Goal: Information Seeking & Learning: Learn about a topic

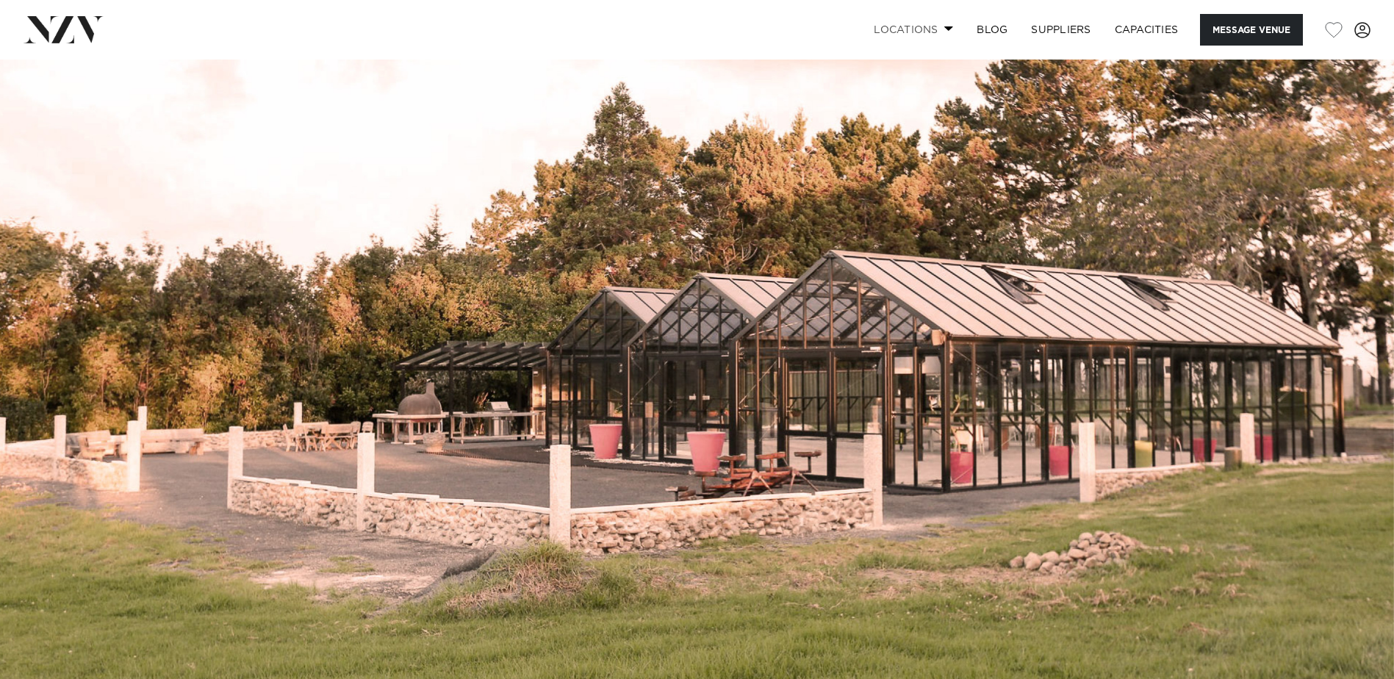
click at [921, 35] on link "Locations" at bounding box center [913, 30] width 103 height 32
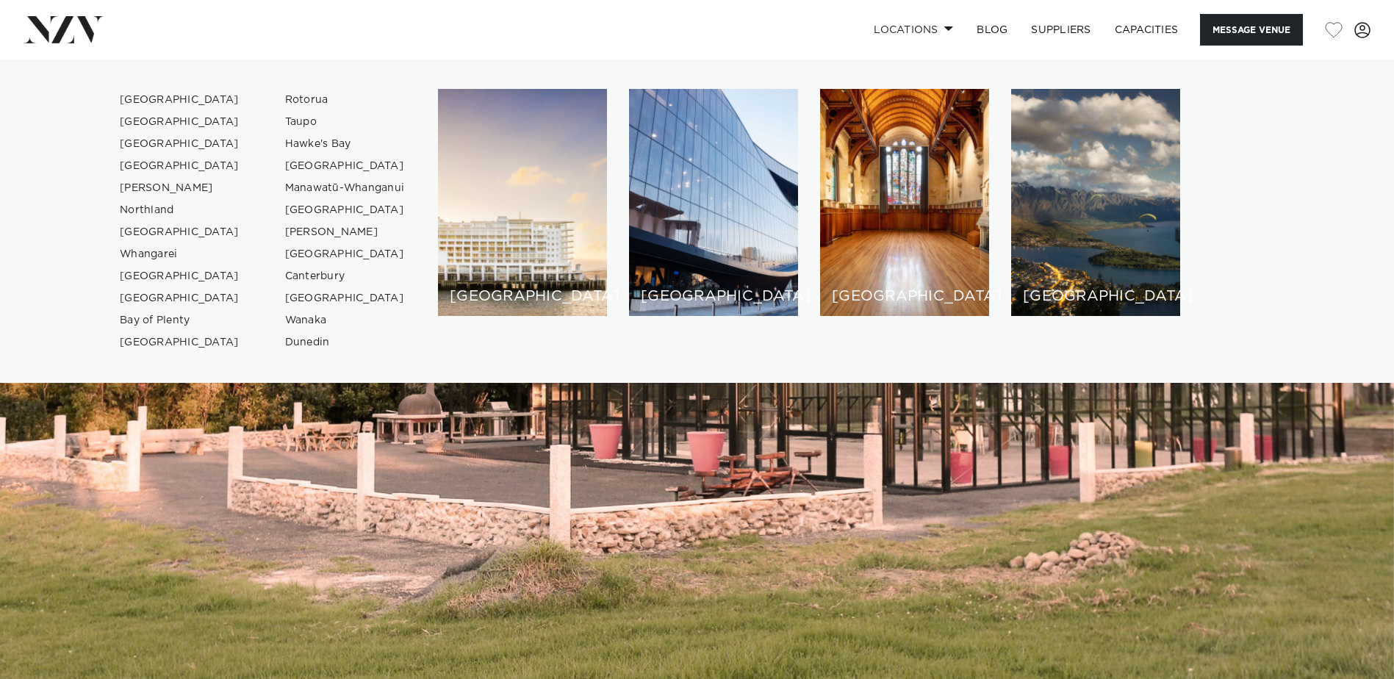
click at [906, 444] on img at bounding box center [697, 386] width 1394 height 653
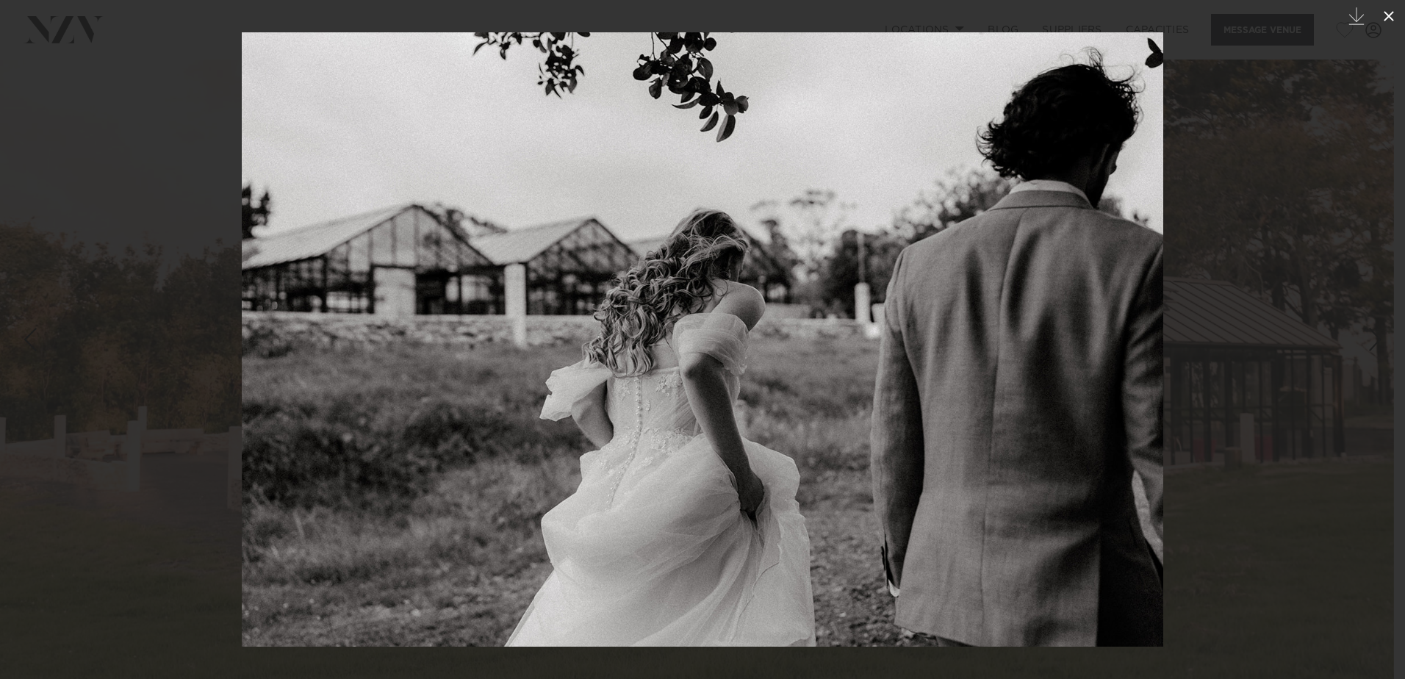
click at [1386, 19] on icon at bounding box center [1389, 16] width 10 height 10
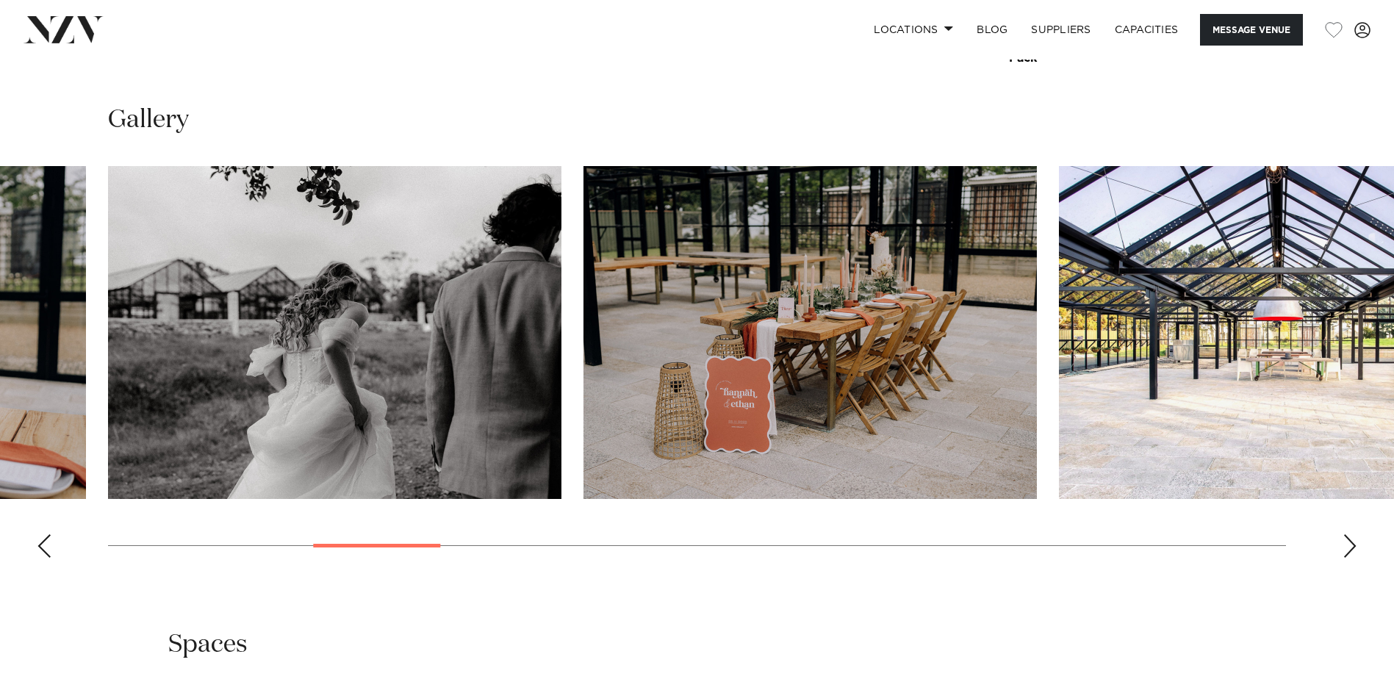
scroll to position [1470, 0]
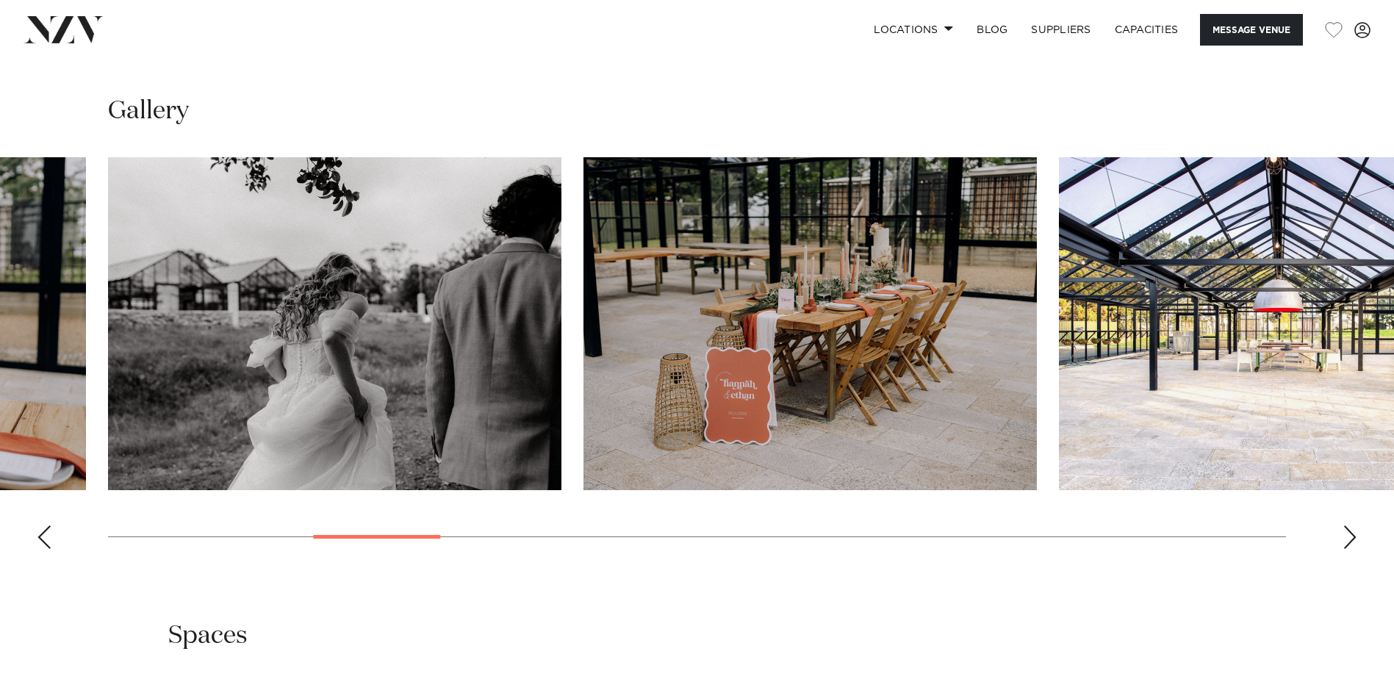
click at [1346, 526] on div "Next slide" at bounding box center [1350, 538] width 15 height 24
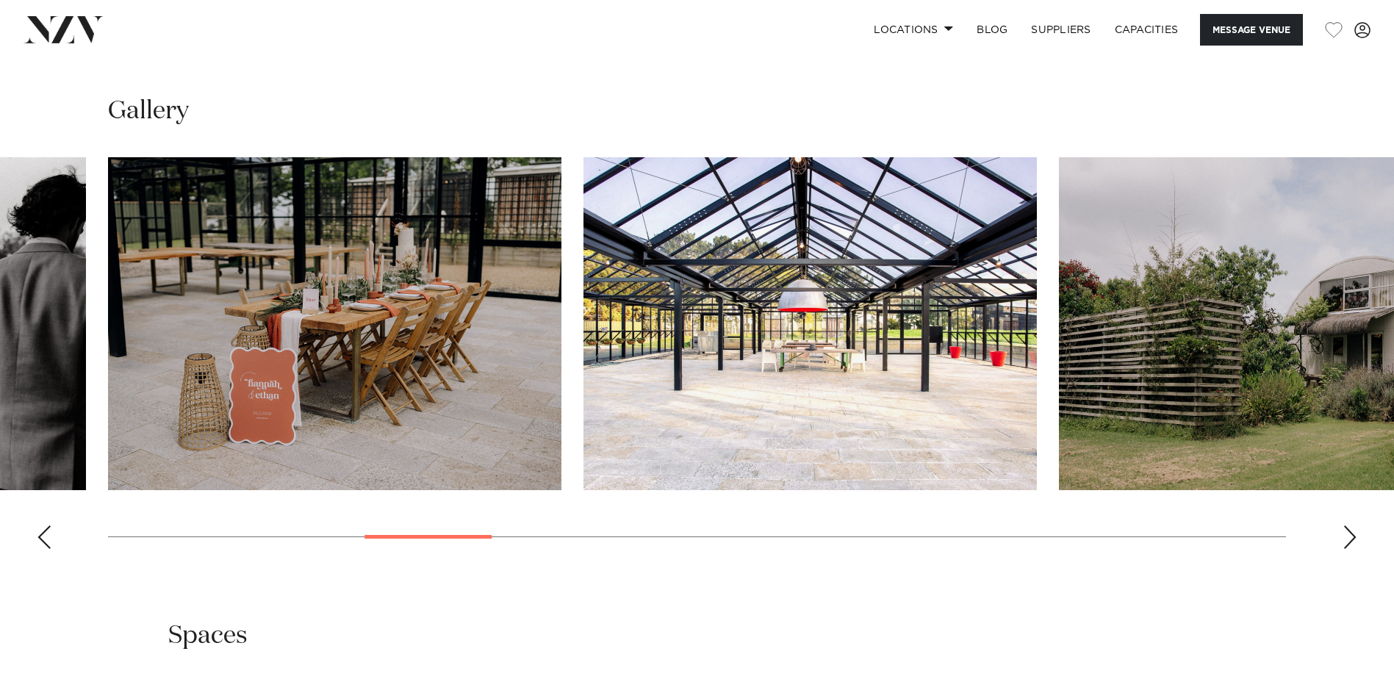
click at [1346, 526] on div "Next slide" at bounding box center [1350, 538] width 15 height 24
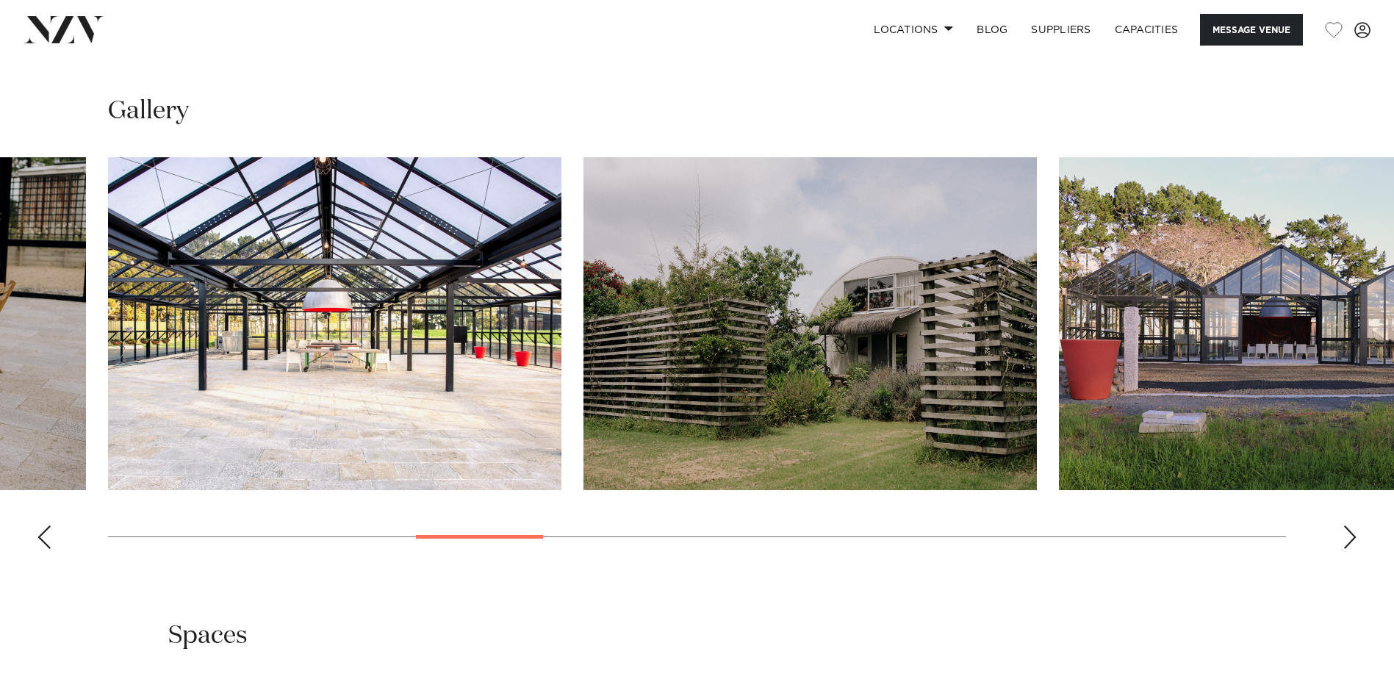
click at [1346, 526] on div "Next slide" at bounding box center [1350, 538] width 15 height 24
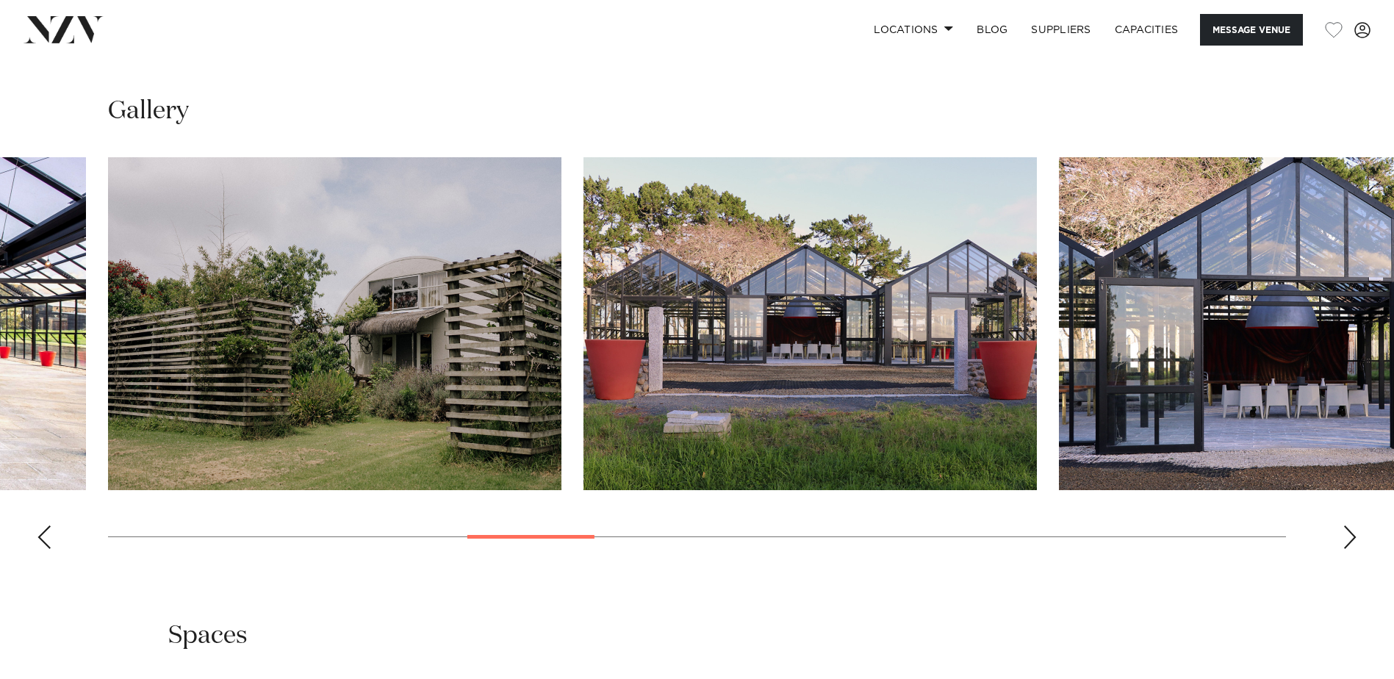
click at [1346, 526] on div "Next slide" at bounding box center [1350, 538] width 15 height 24
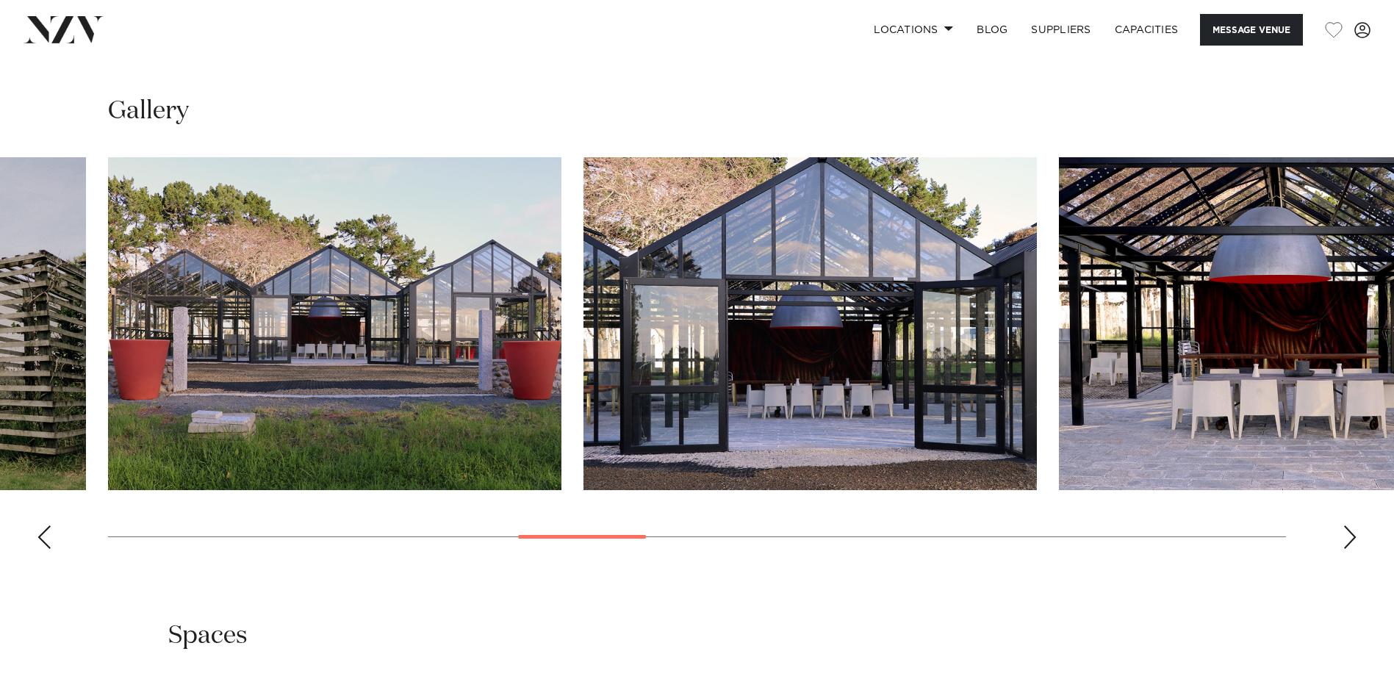
click at [1346, 526] on div "Next slide" at bounding box center [1350, 538] width 15 height 24
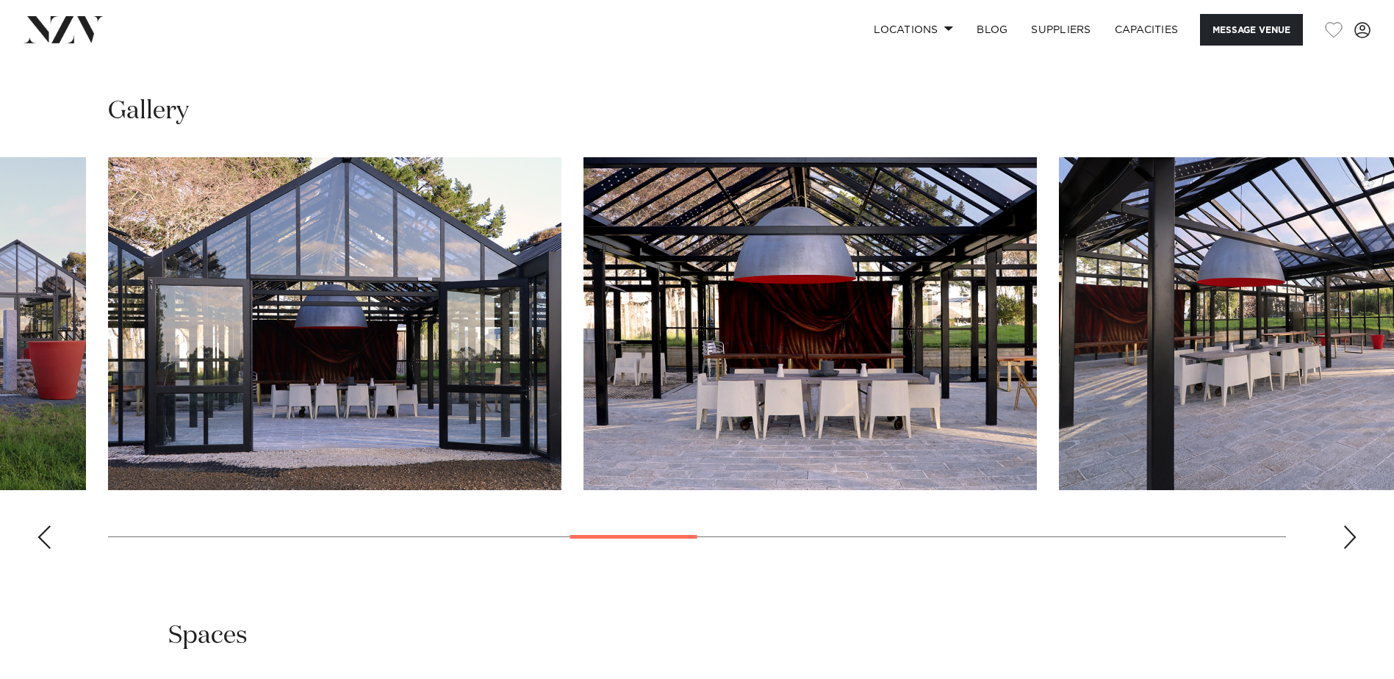
click at [1346, 526] on div "Next slide" at bounding box center [1350, 538] width 15 height 24
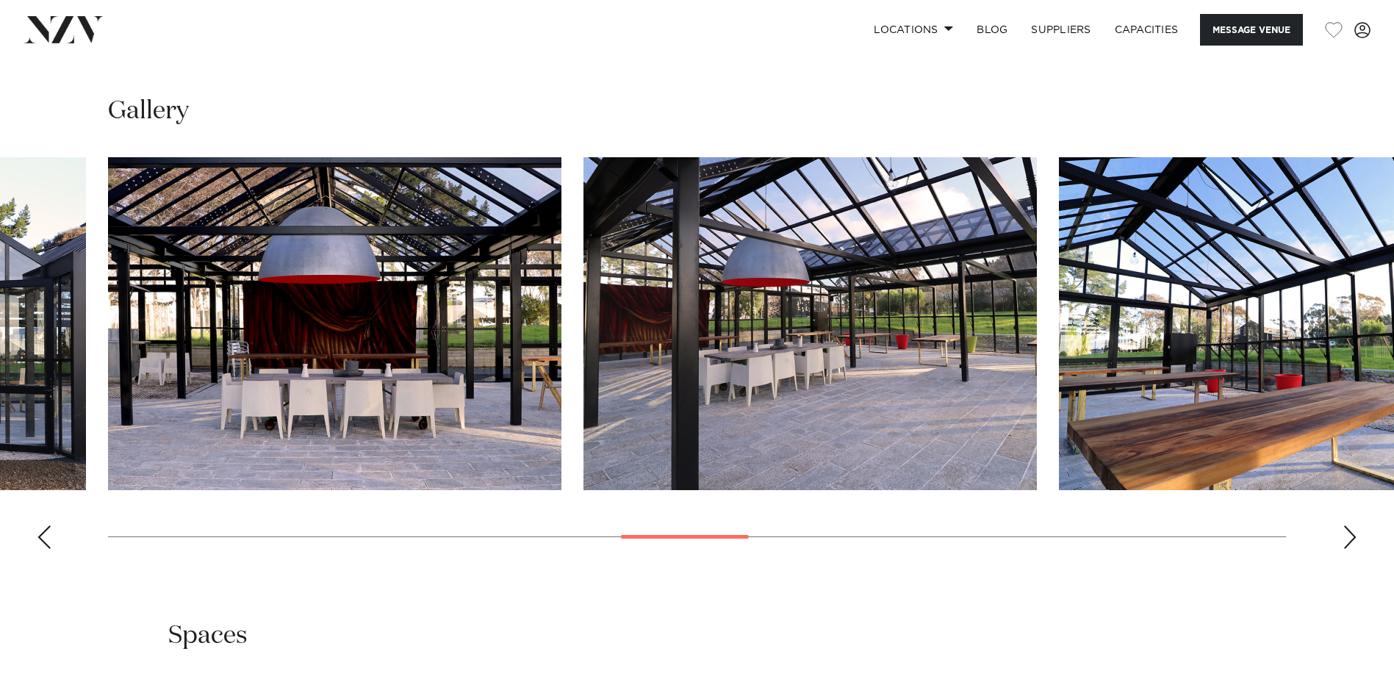
click at [1346, 526] on div "Next slide" at bounding box center [1350, 538] width 15 height 24
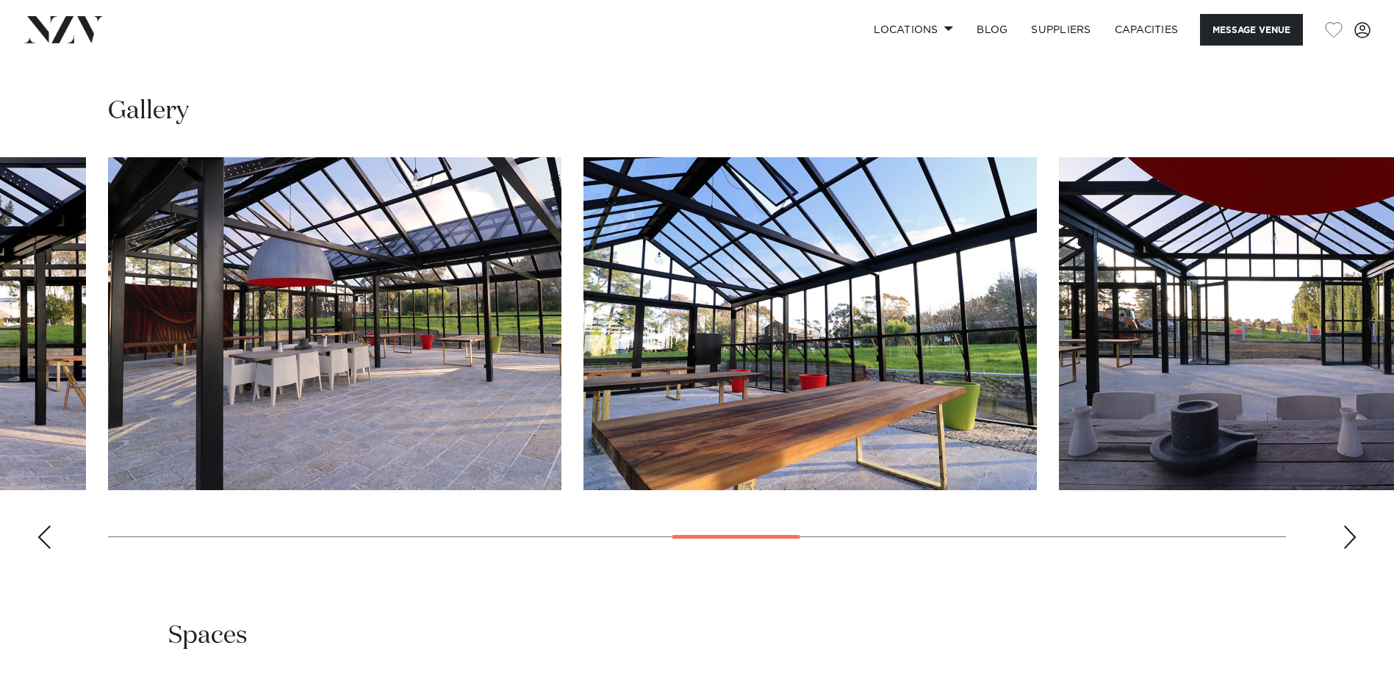
click at [1346, 526] on div "Next slide" at bounding box center [1350, 538] width 15 height 24
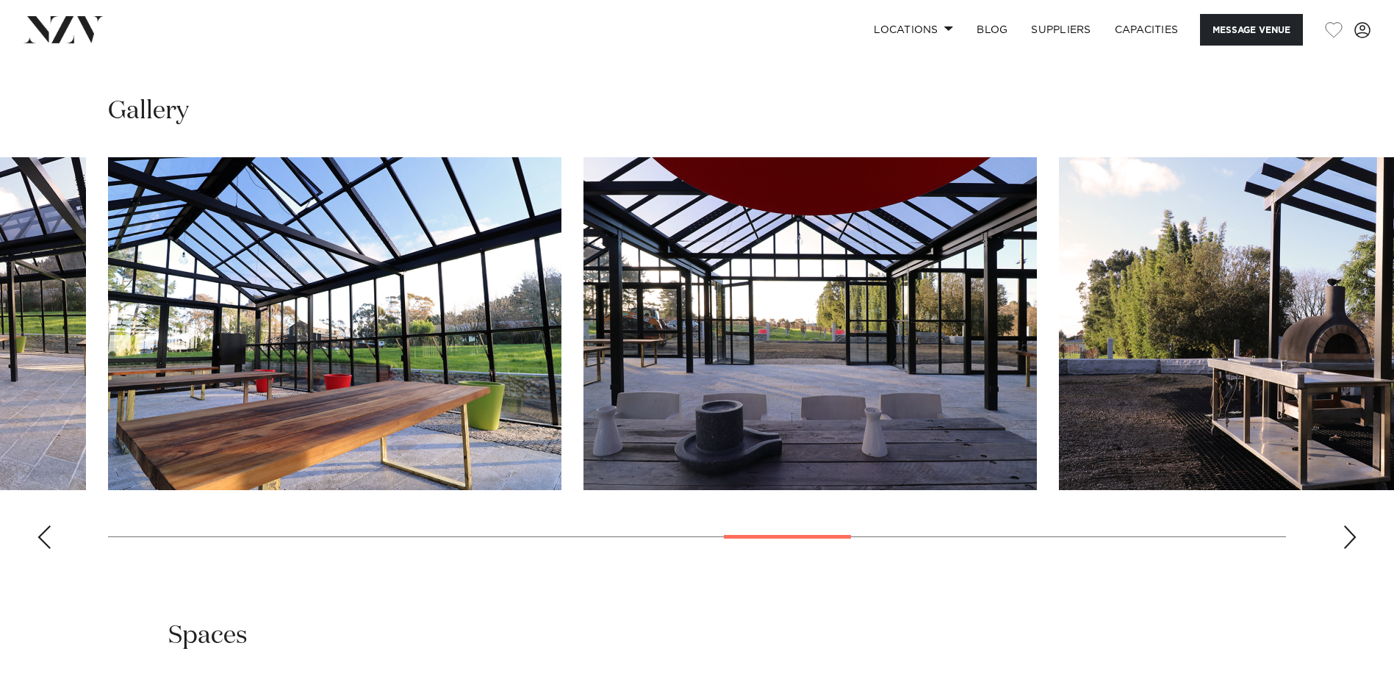
click at [1346, 526] on div "Next slide" at bounding box center [1350, 538] width 15 height 24
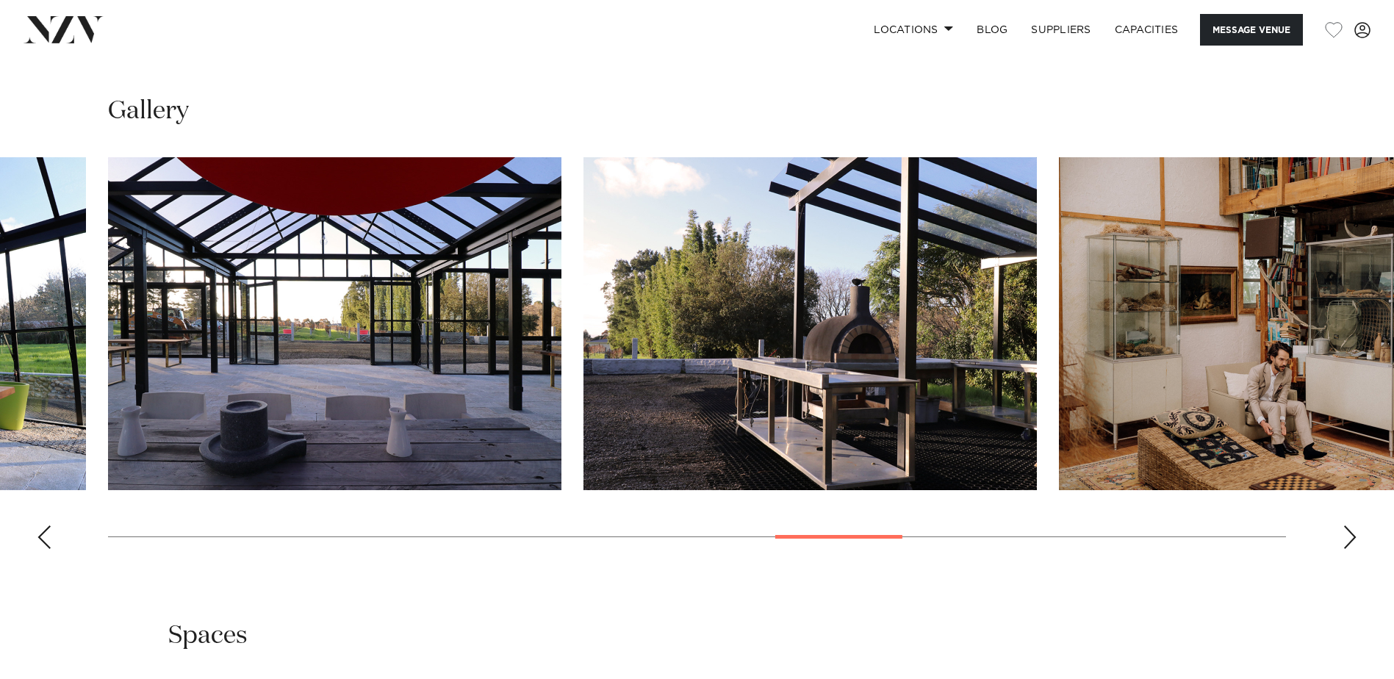
click at [1346, 526] on div "Next slide" at bounding box center [1350, 538] width 15 height 24
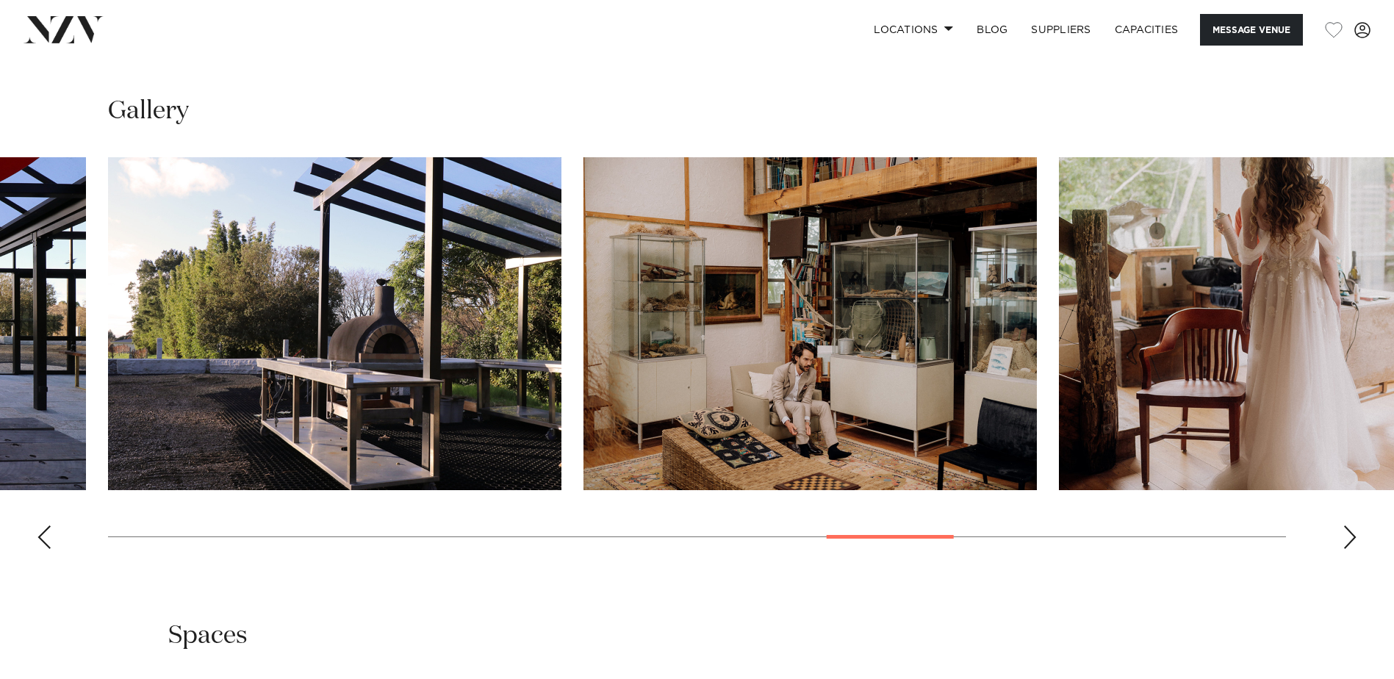
click at [1346, 526] on div "Next slide" at bounding box center [1350, 538] width 15 height 24
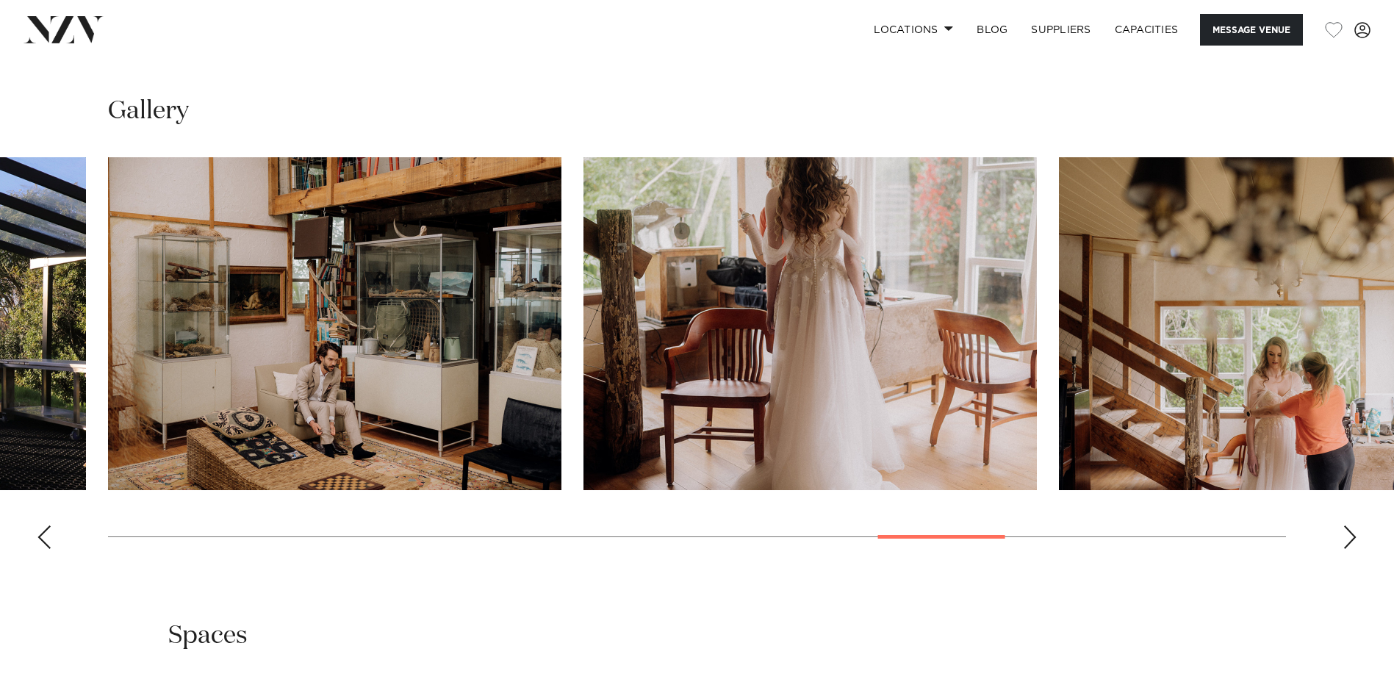
click at [1346, 526] on div "Next slide" at bounding box center [1350, 538] width 15 height 24
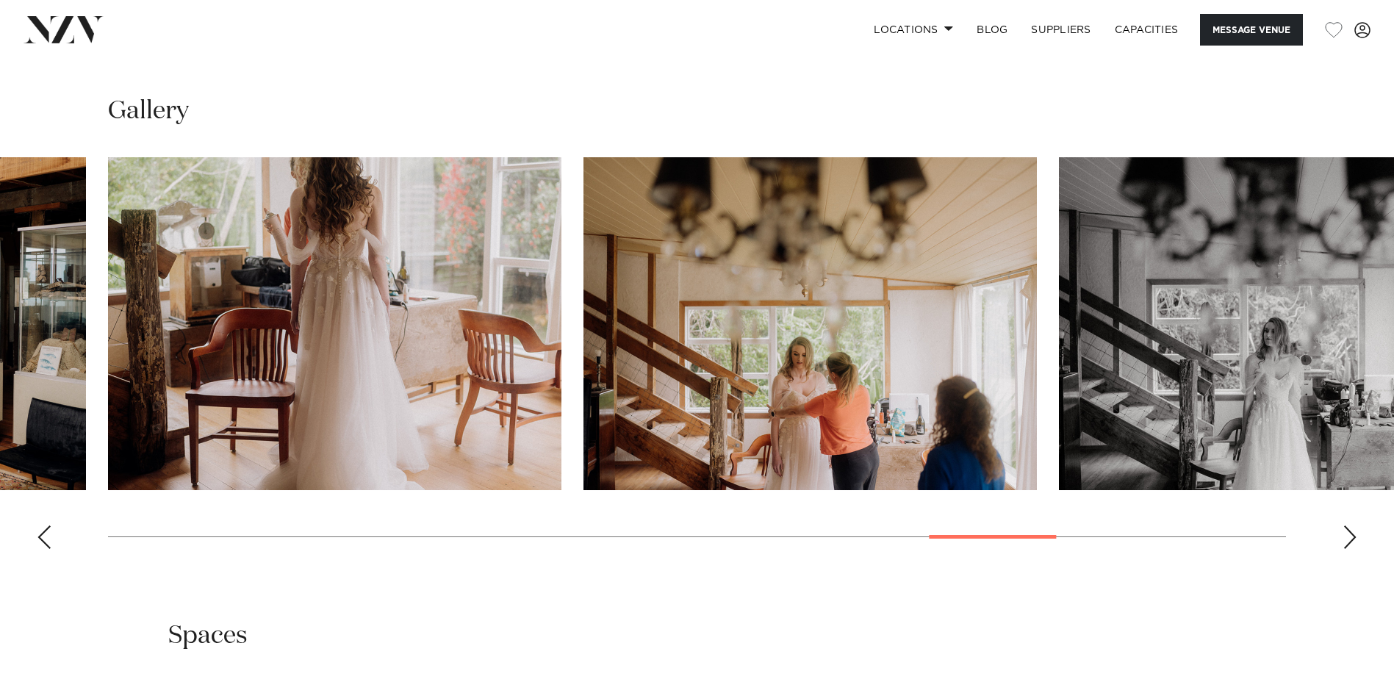
click at [1346, 526] on div "Next slide" at bounding box center [1350, 538] width 15 height 24
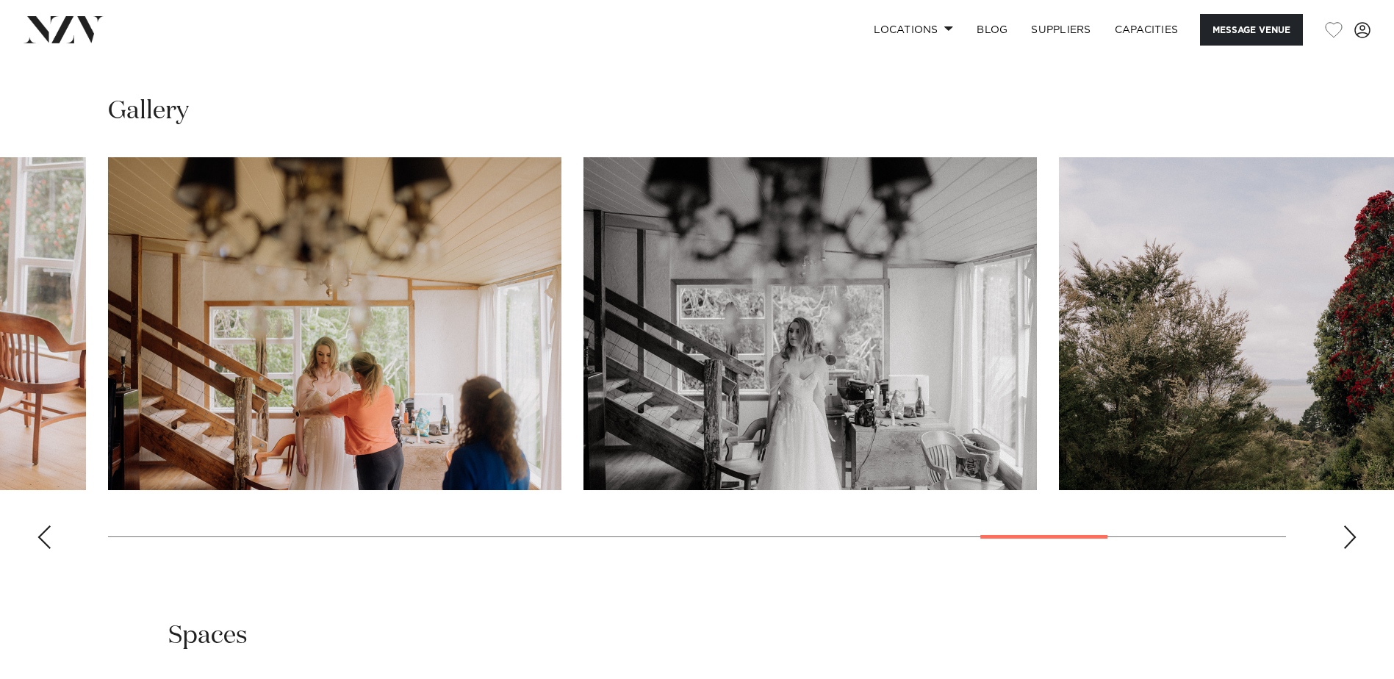
click at [1346, 526] on div "Next slide" at bounding box center [1350, 538] width 15 height 24
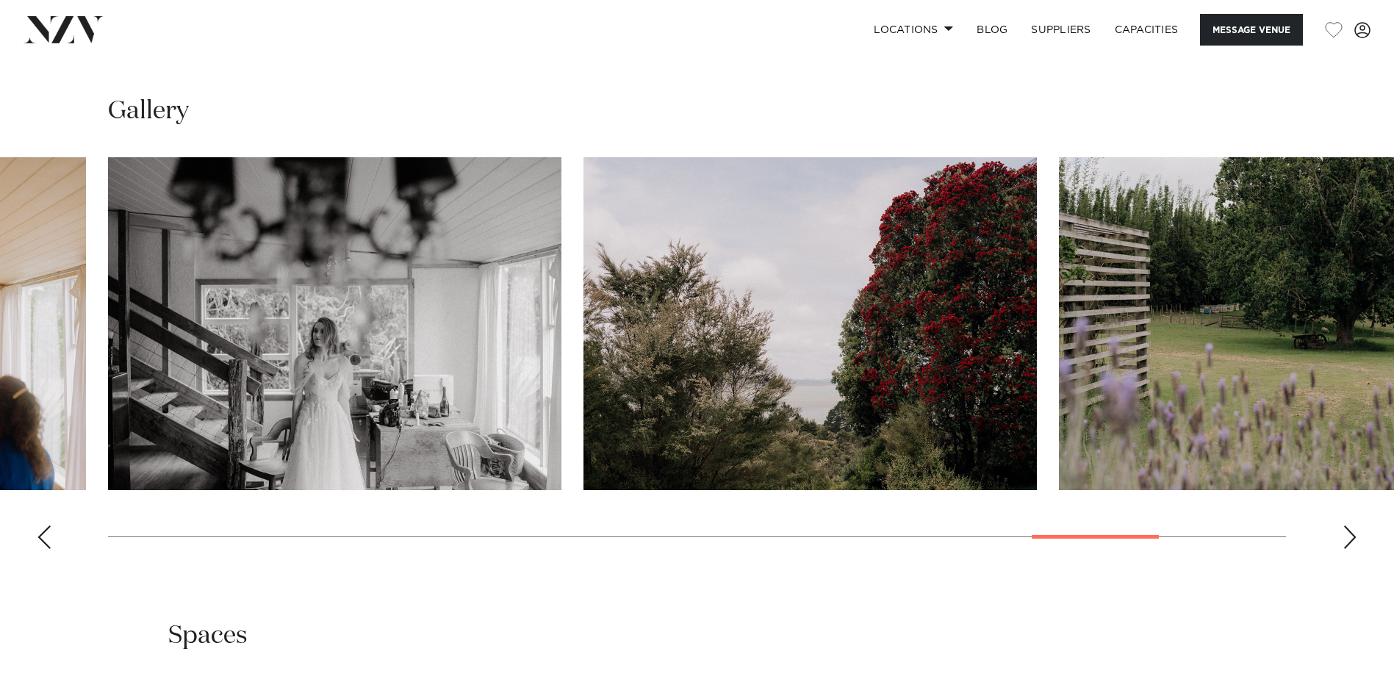
click at [1346, 526] on div "Next slide" at bounding box center [1350, 538] width 15 height 24
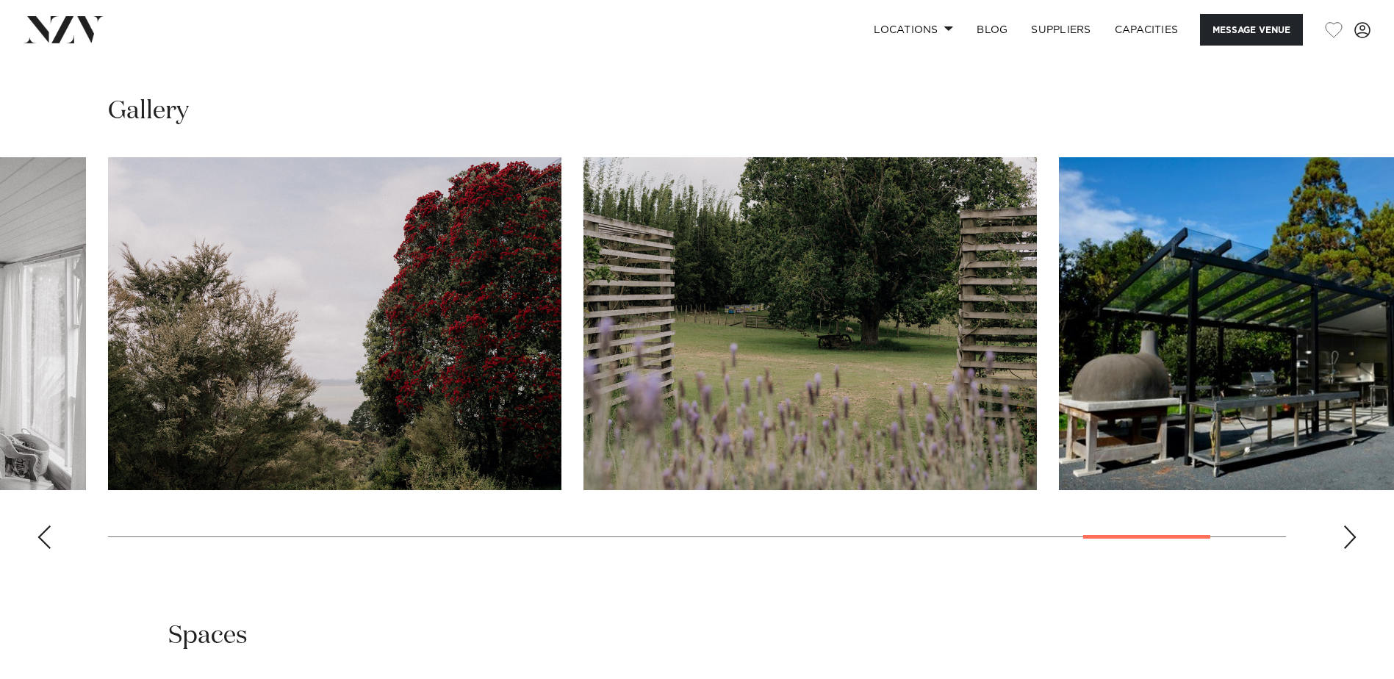
click at [1346, 526] on div "Next slide" at bounding box center [1350, 538] width 15 height 24
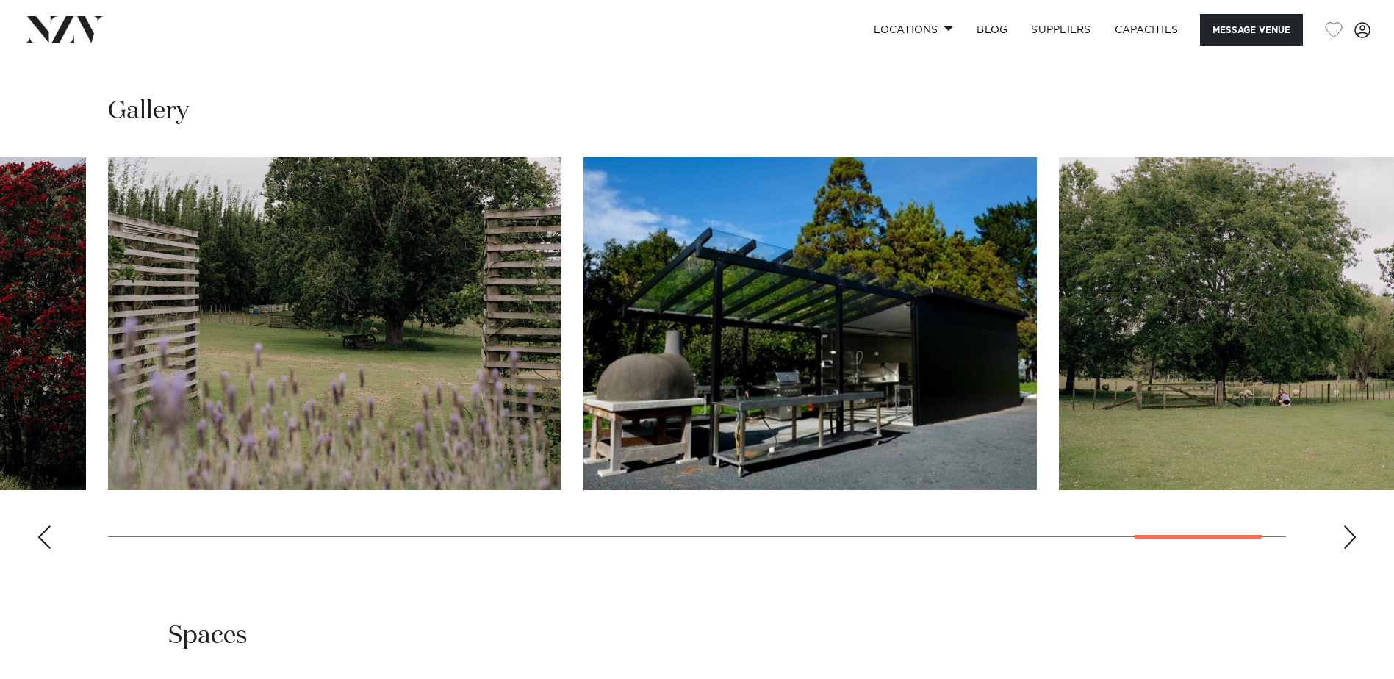
click at [1346, 526] on div "Next slide" at bounding box center [1350, 538] width 15 height 24
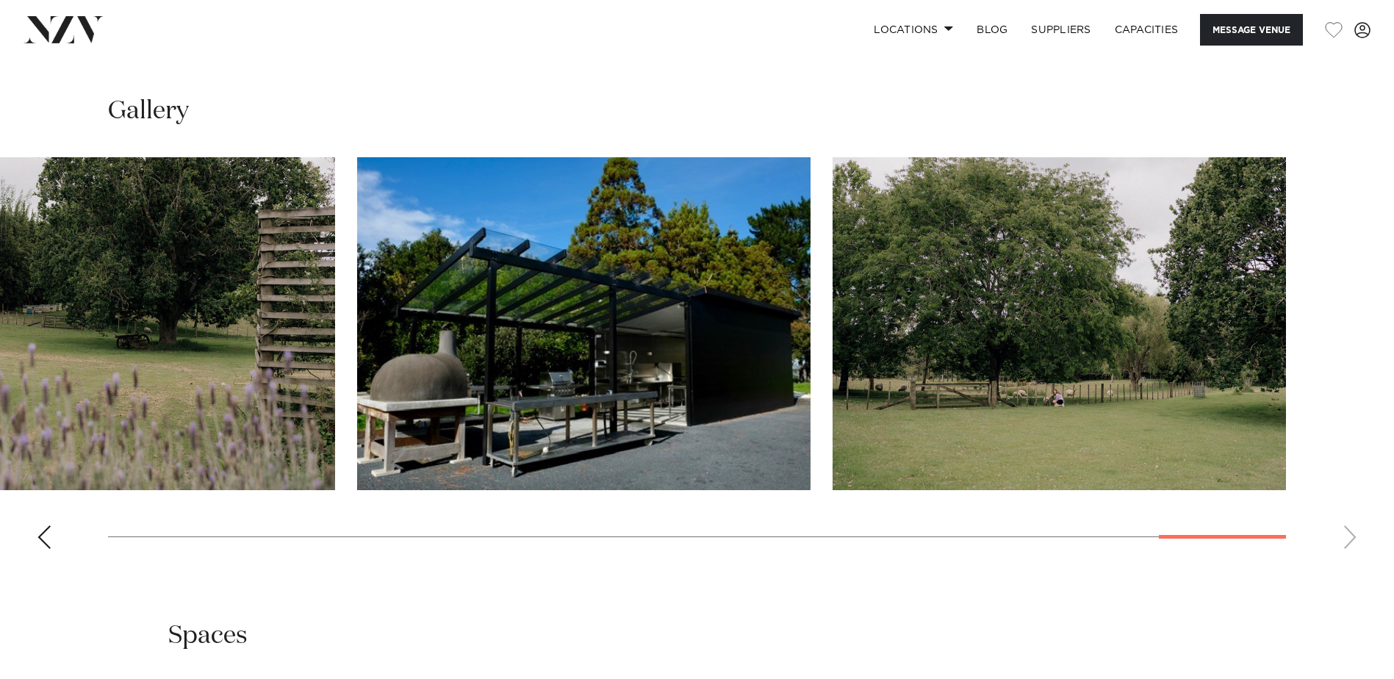
click at [1346, 526] on swiper-container at bounding box center [697, 359] width 1394 height 404
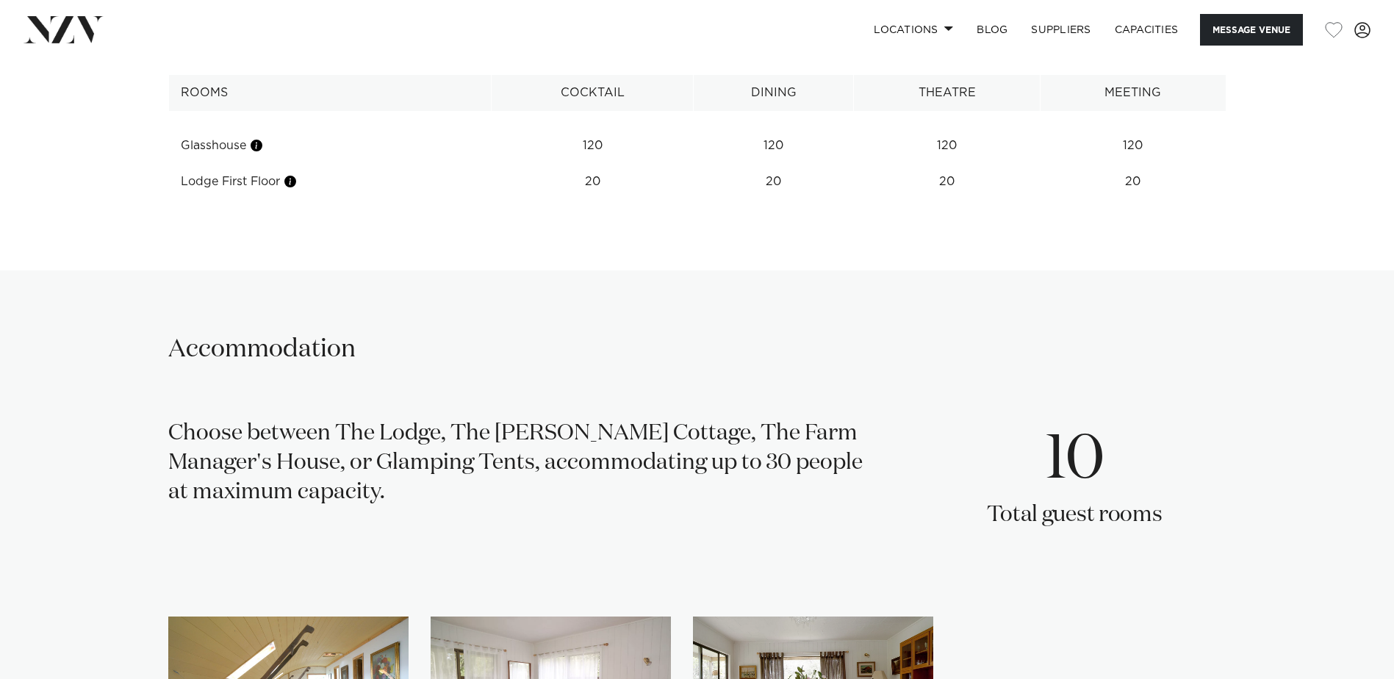
scroll to position [2082, 0]
